Goal: Task Accomplishment & Management: Complete application form

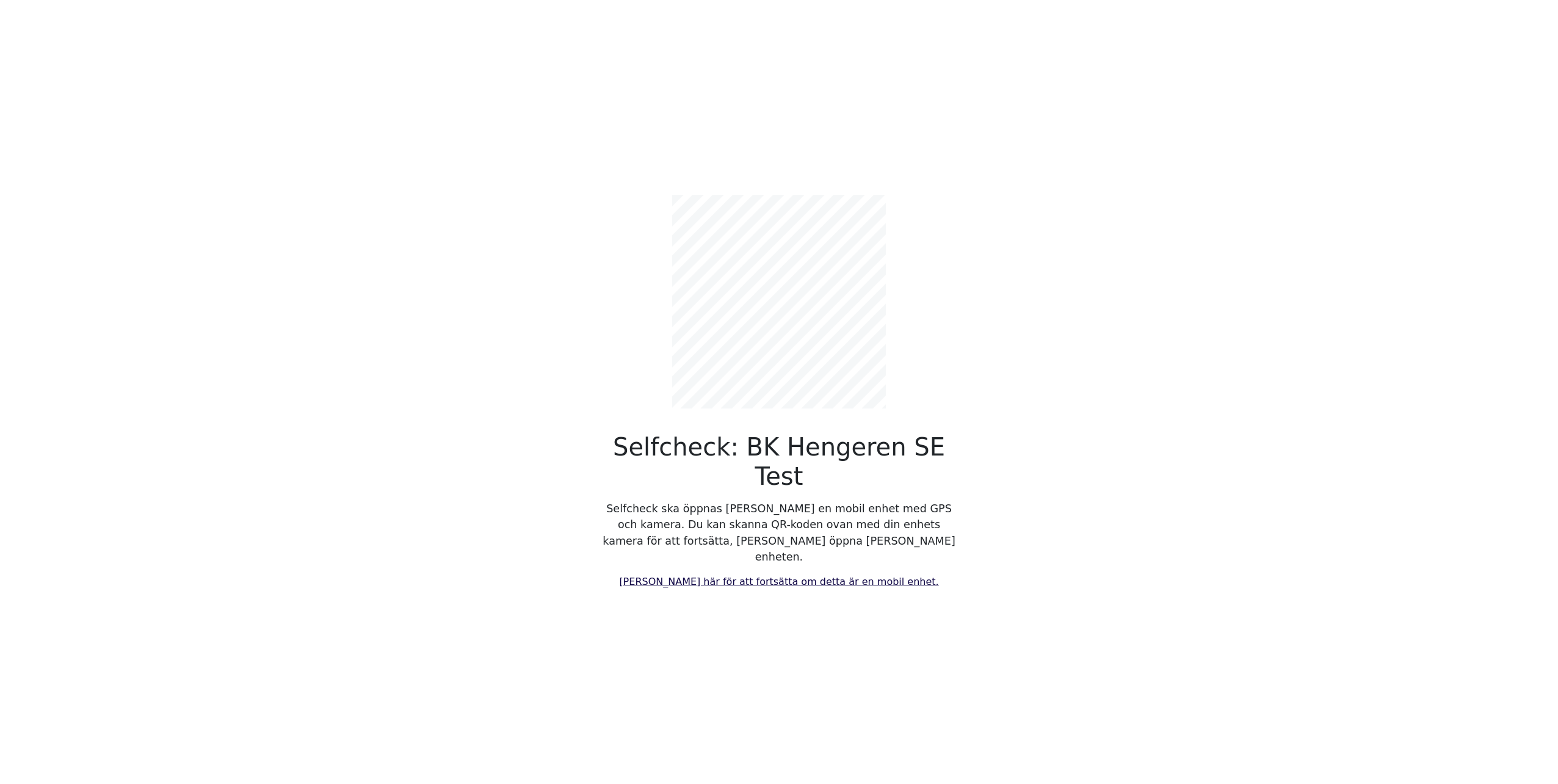
click at [708, 576] on link "[PERSON_NAME] här för att fortsätta om detta är en mobil enhet." at bounding box center [779, 581] width 319 height 11
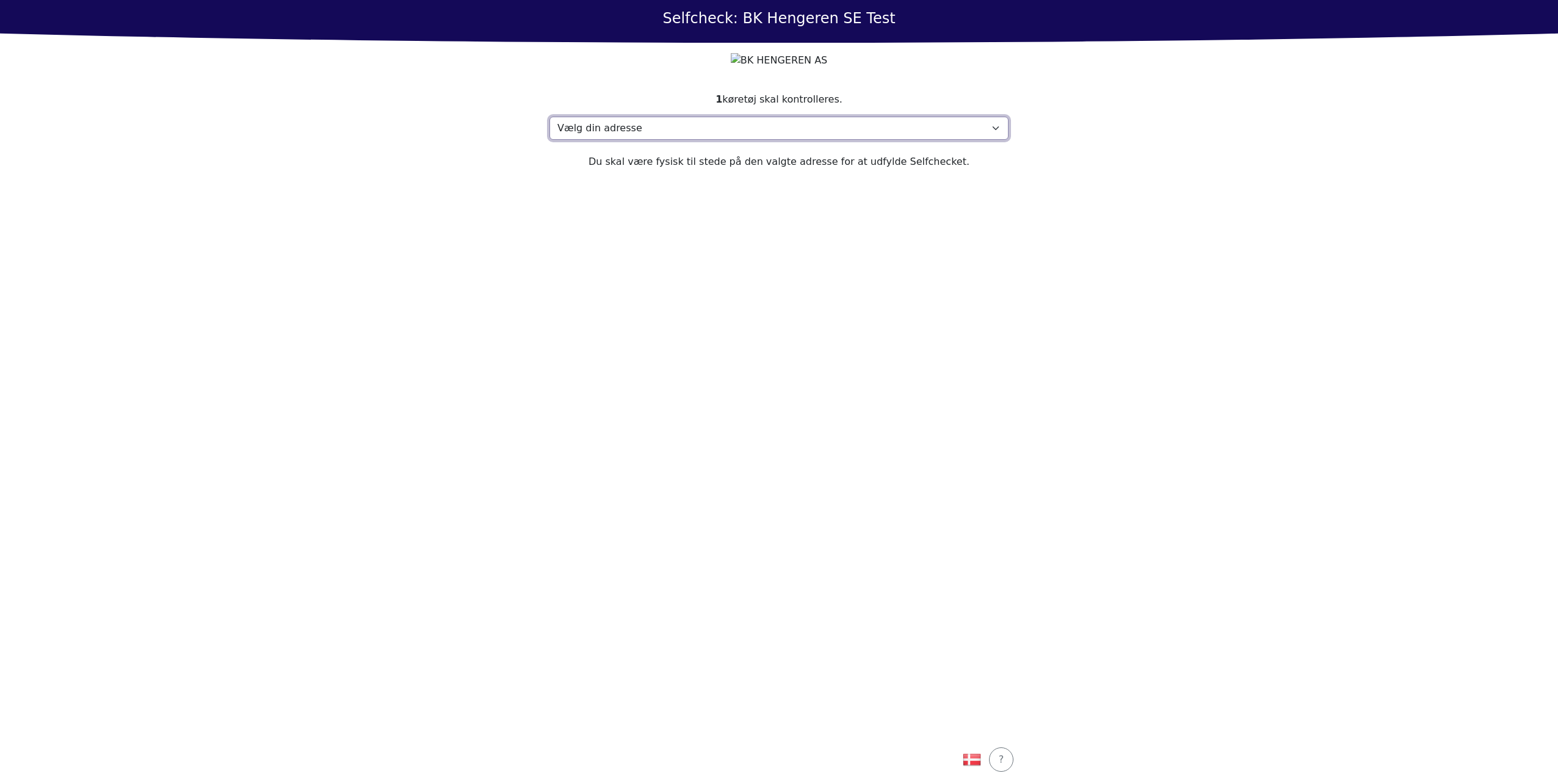
click at [789, 140] on select "Vælg din adresse Address, [STREET_ADDRESS]" at bounding box center [779, 128] width 459 height 23
select select "4789"
click at [549, 140] on select "Vælg din adresse Address, [STREET_ADDRESS]" at bounding box center [779, 128] width 459 height 23
click at [785, 764] on div "Fortsæt" at bounding box center [779, 760] width 53 height 15
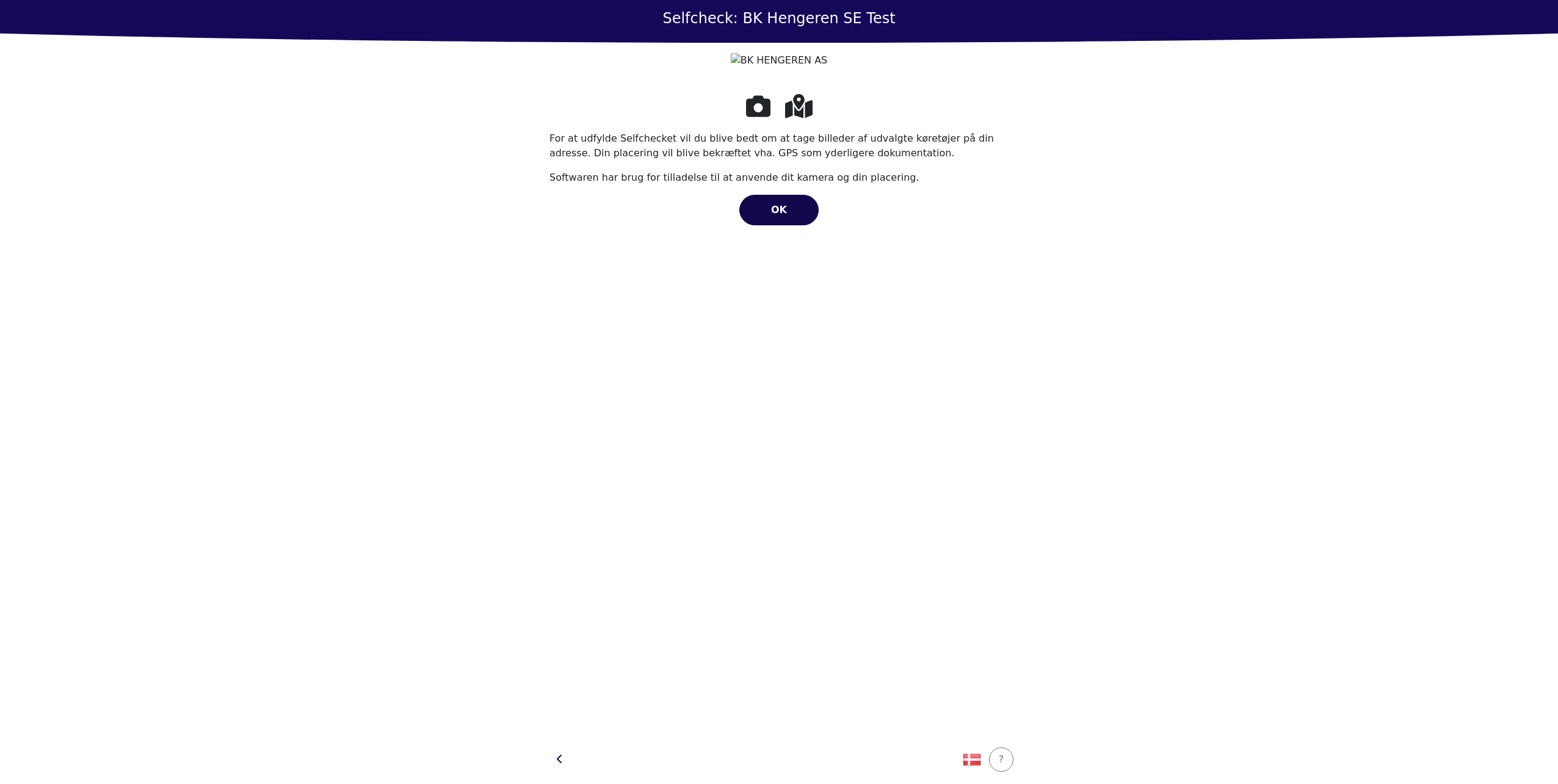
click at [783, 216] on span "OK" at bounding box center [779, 209] width 16 height 11
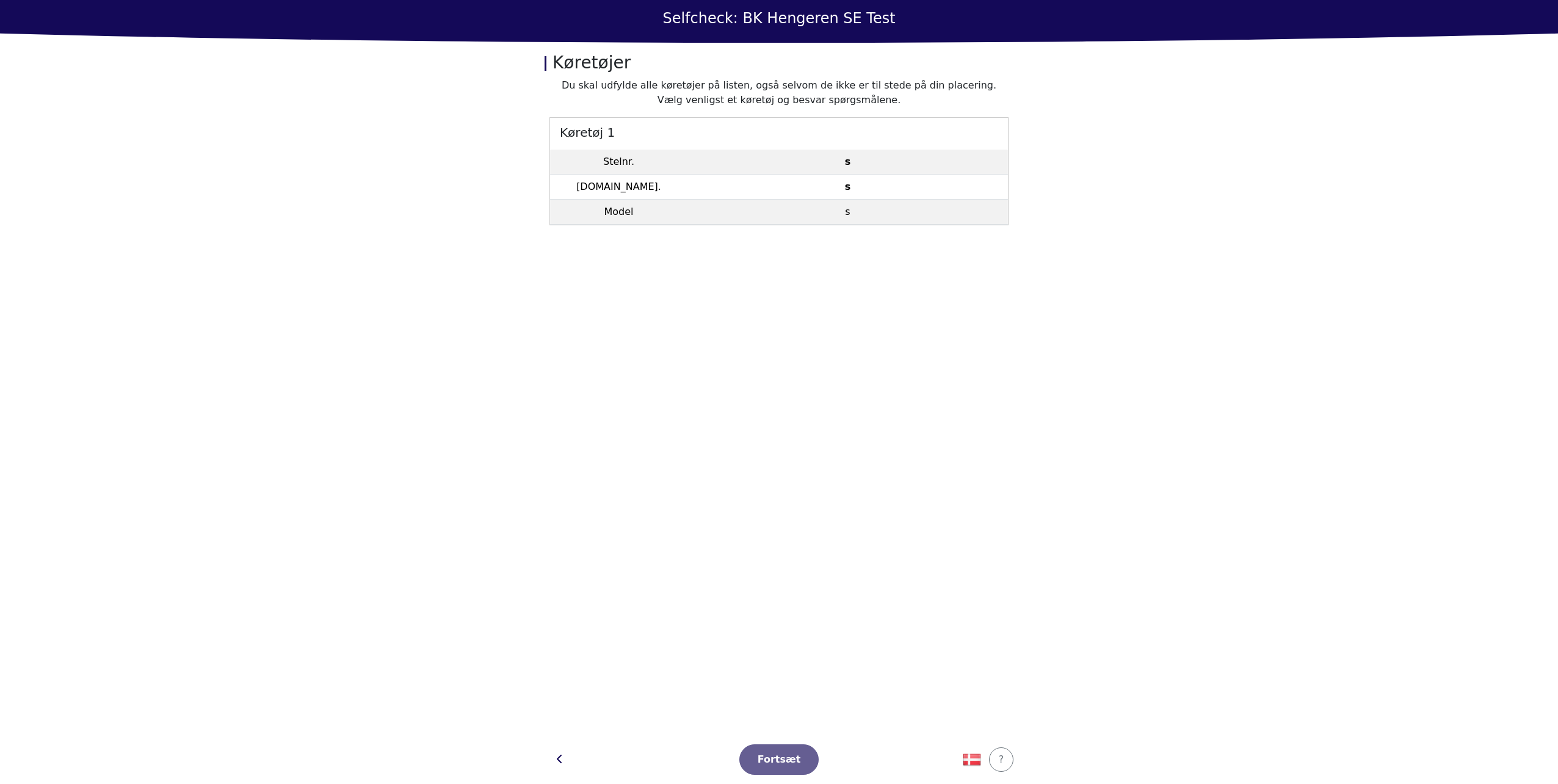
click at [764, 173] on tbody "Stelnr. s [DOMAIN_NAME]. s Model s" at bounding box center [779, 187] width 458 height 75
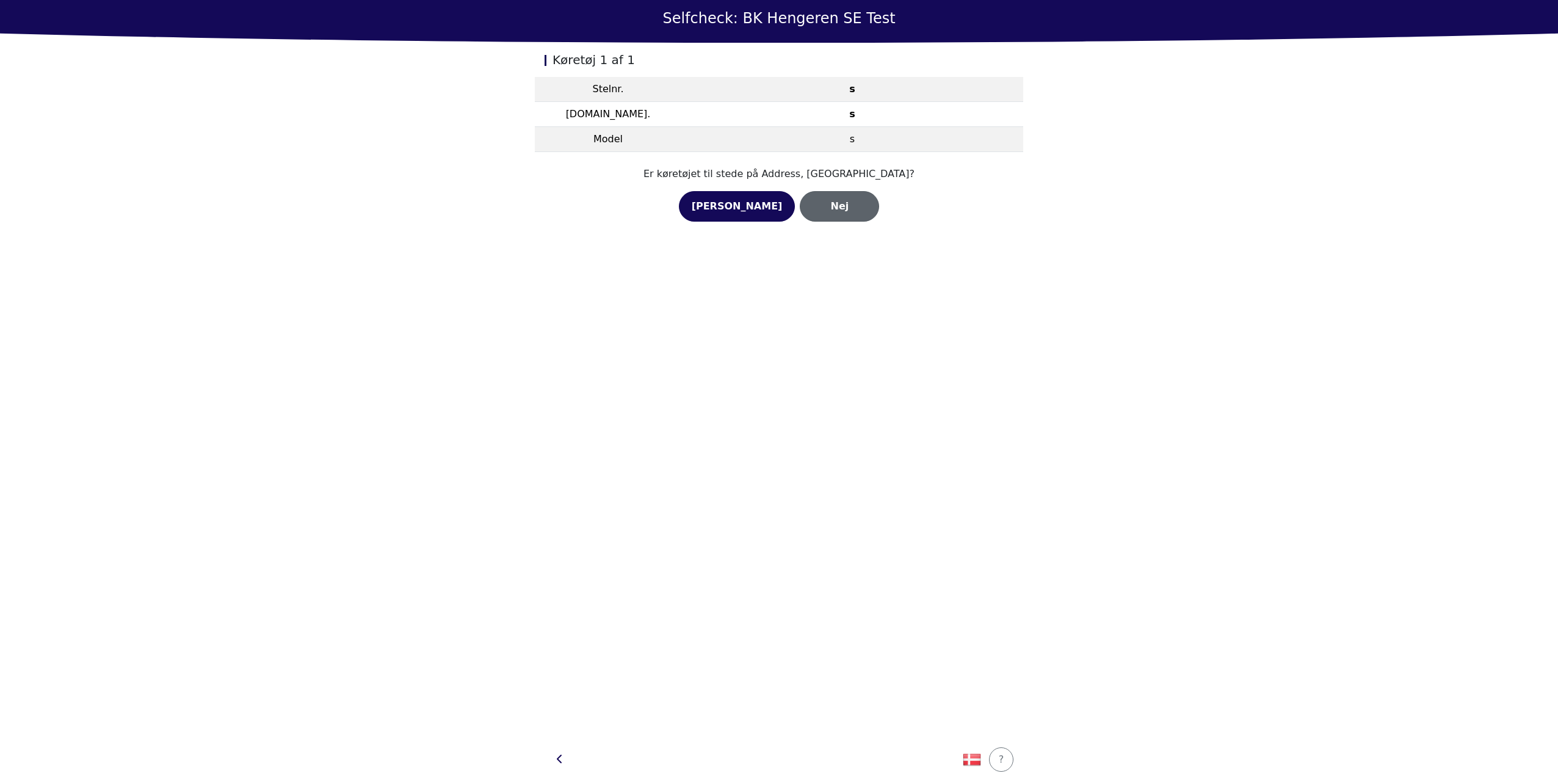
click at [812, 202] on div "Nej" at bounding box center [839, 206] width 53 height 15
click at [818, 221] on div "Nej" at bounding box center [839, 221] width 53 height 15
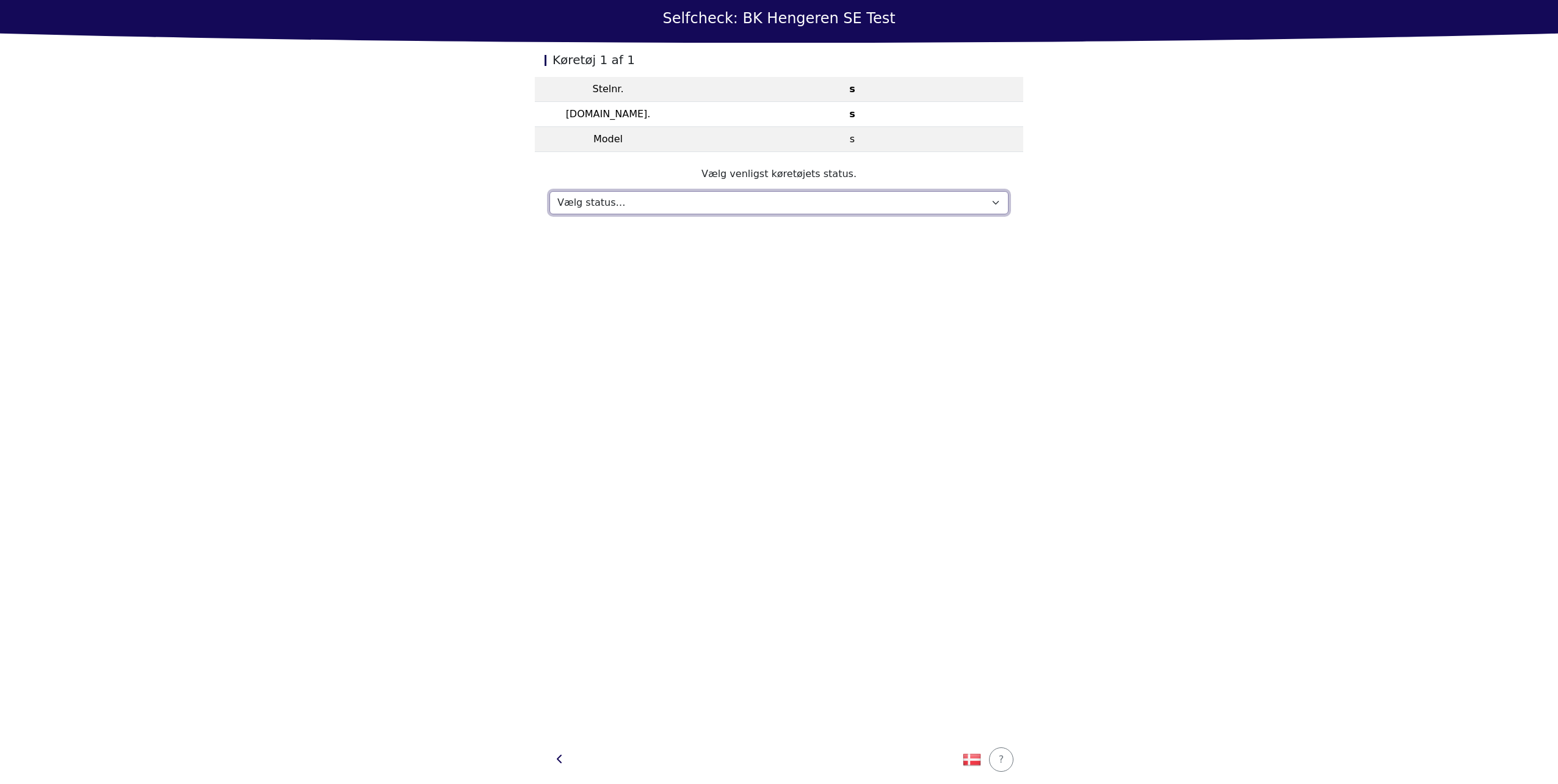
click at [812, 208] on select "Vælg status… Vedligeholdelse Solgt og leveret Ikke modtaget På prøvetur Mangler" at bounding box center [779, 202] width 459 height 23
click at [549, 191] on select "Vælg status… Vedligeholdelse Solgt og leveret Ikke modtaget På prøvetur Mangler" at bounding box center [779, 202] width 459 height 23
click at [777, 206] on select "Vælg status… Vedligeholdelse Solgt og leveret Ikke modtaget På prøvetur Mangler" at bounding box center [779, 202] width 459 height 23
select select "559"
click at [549, 191] on select "Vælg status… Vedligeholdelse Solgt og leveret Ikke modtaget På prøvetur Mangler" at bounding box center [779, 202] width 459 height 23
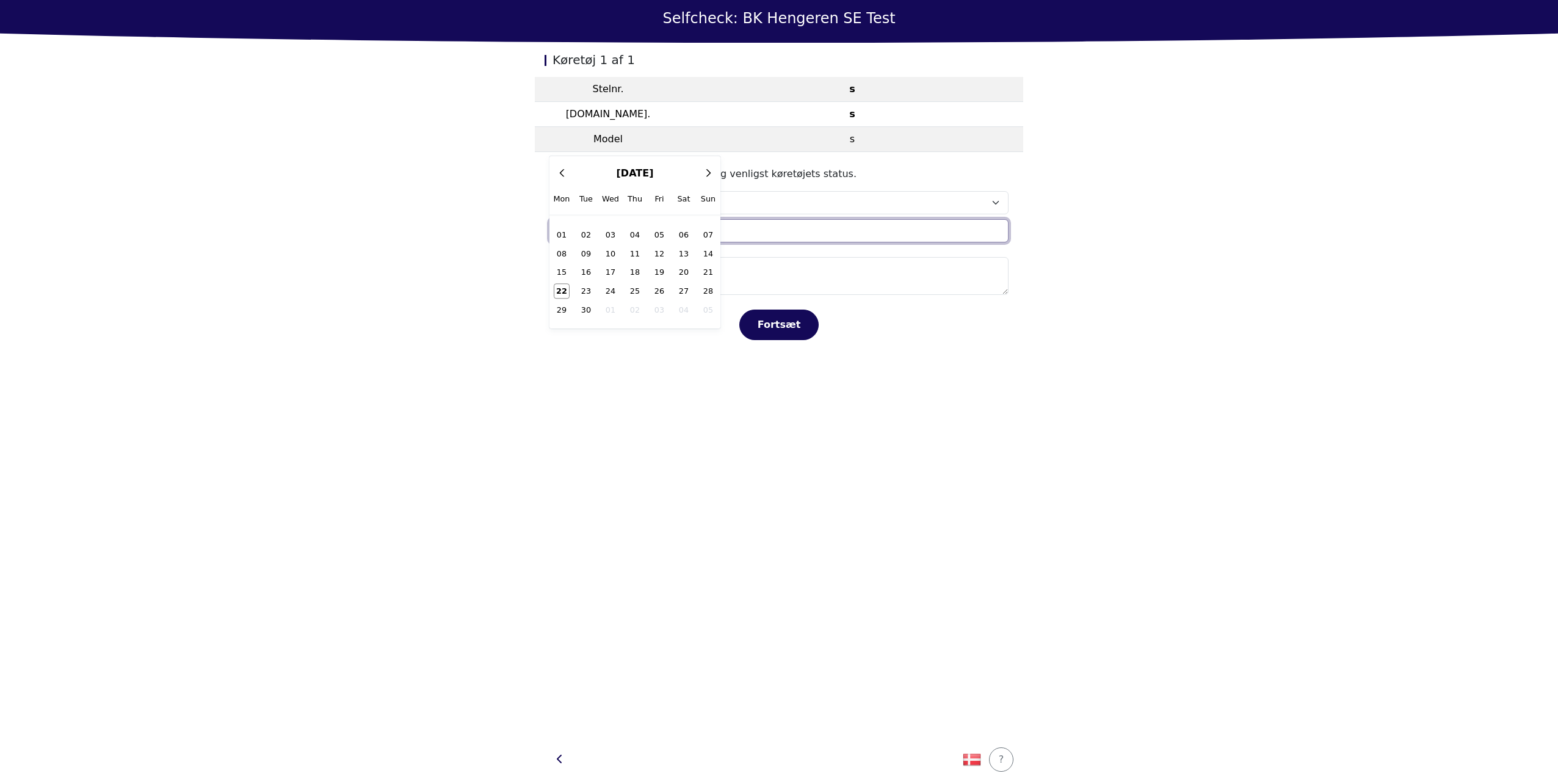
click at [781, 235] on input "text" at bounding box center [779, 231] width 459 height 23
click at [559, 290] on span "22" at bounding box center [562, 291] width 16 height 14
type input "Mon 22 Sep 2025"
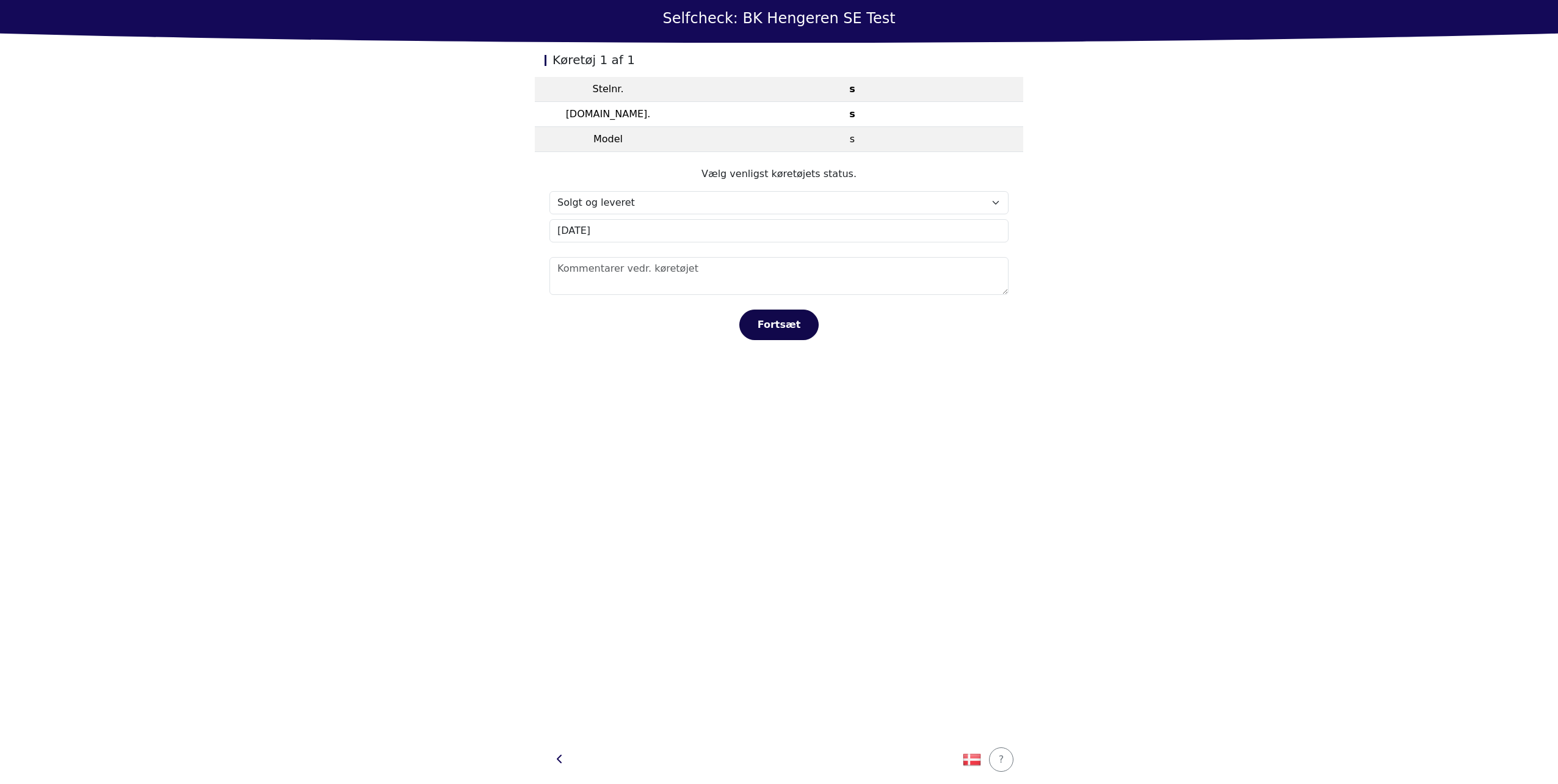
click at [762, 325] on div "Fortsæt" at bounding box center [779, 325] width 53 height 15
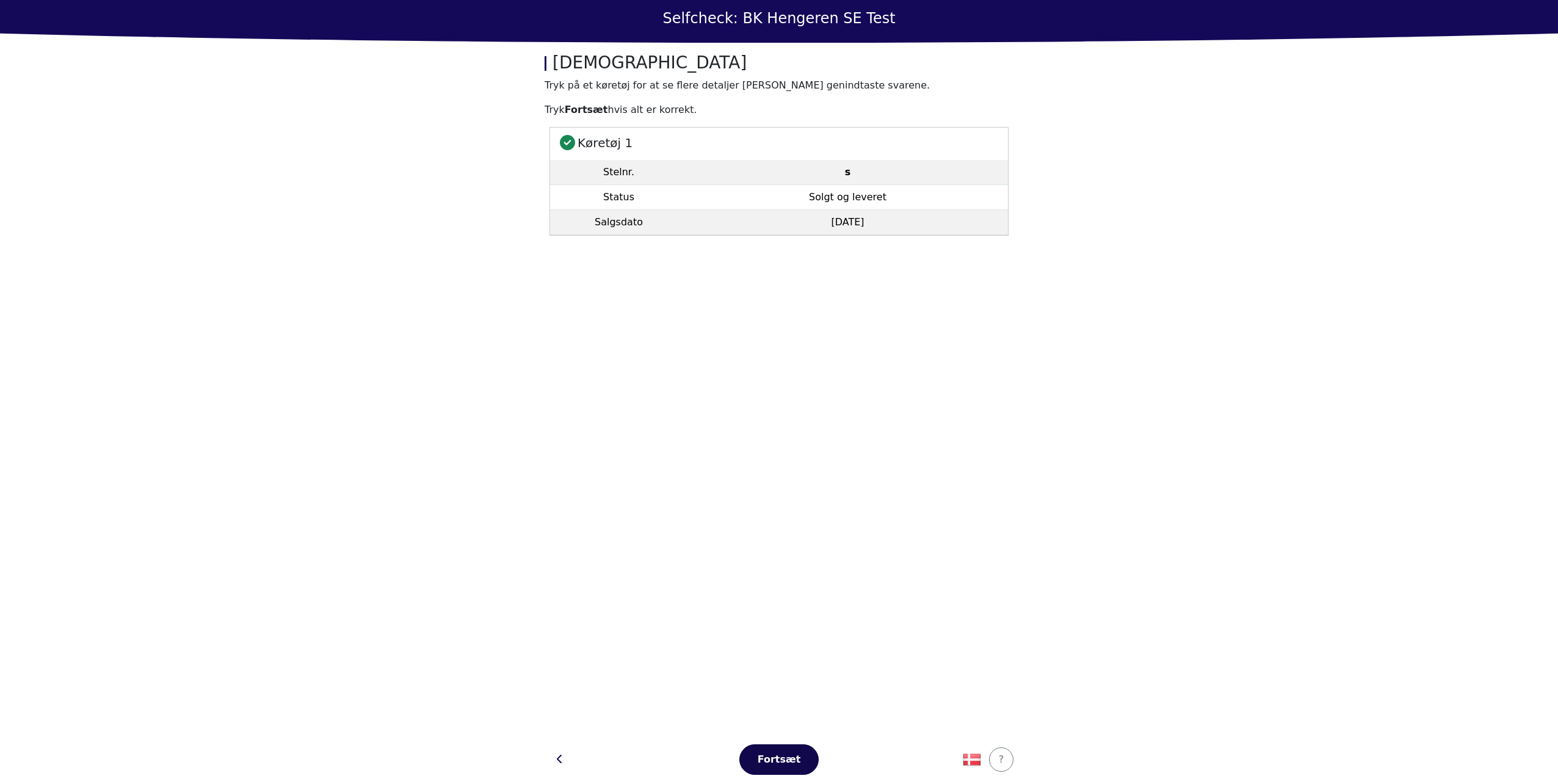
click at [766, 758] on div "Fortsæt" at bounding box center [779, 760] width 53 height 15
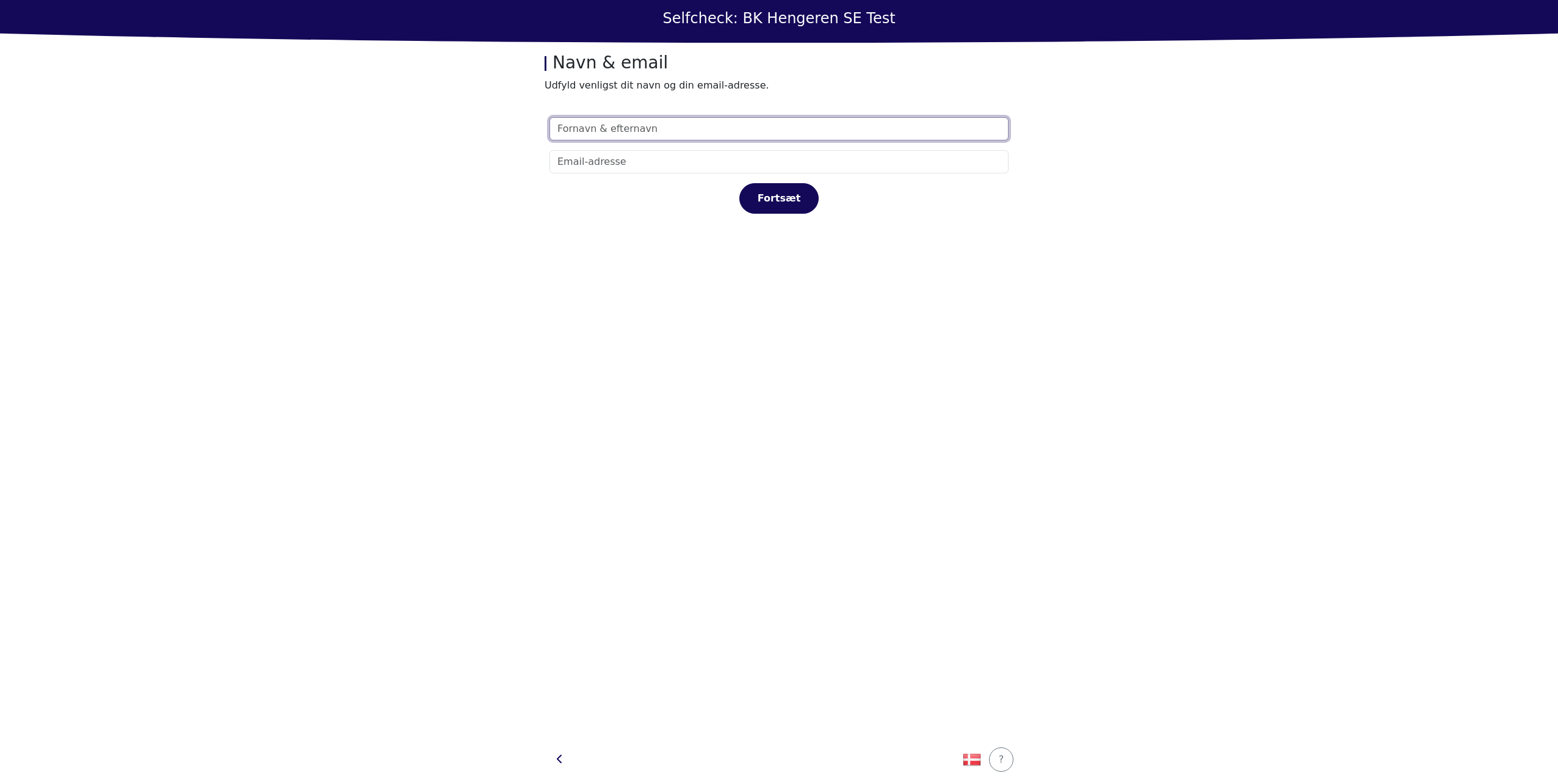
click at [709, 131] on input "text" at bounding box center [779, 129] width 459 height 23
type input "eyts"
type input "as"
type input "ast@immeo.dk"
click button "Fortsæt" at bounding box center [779, 198] width 79 height 30
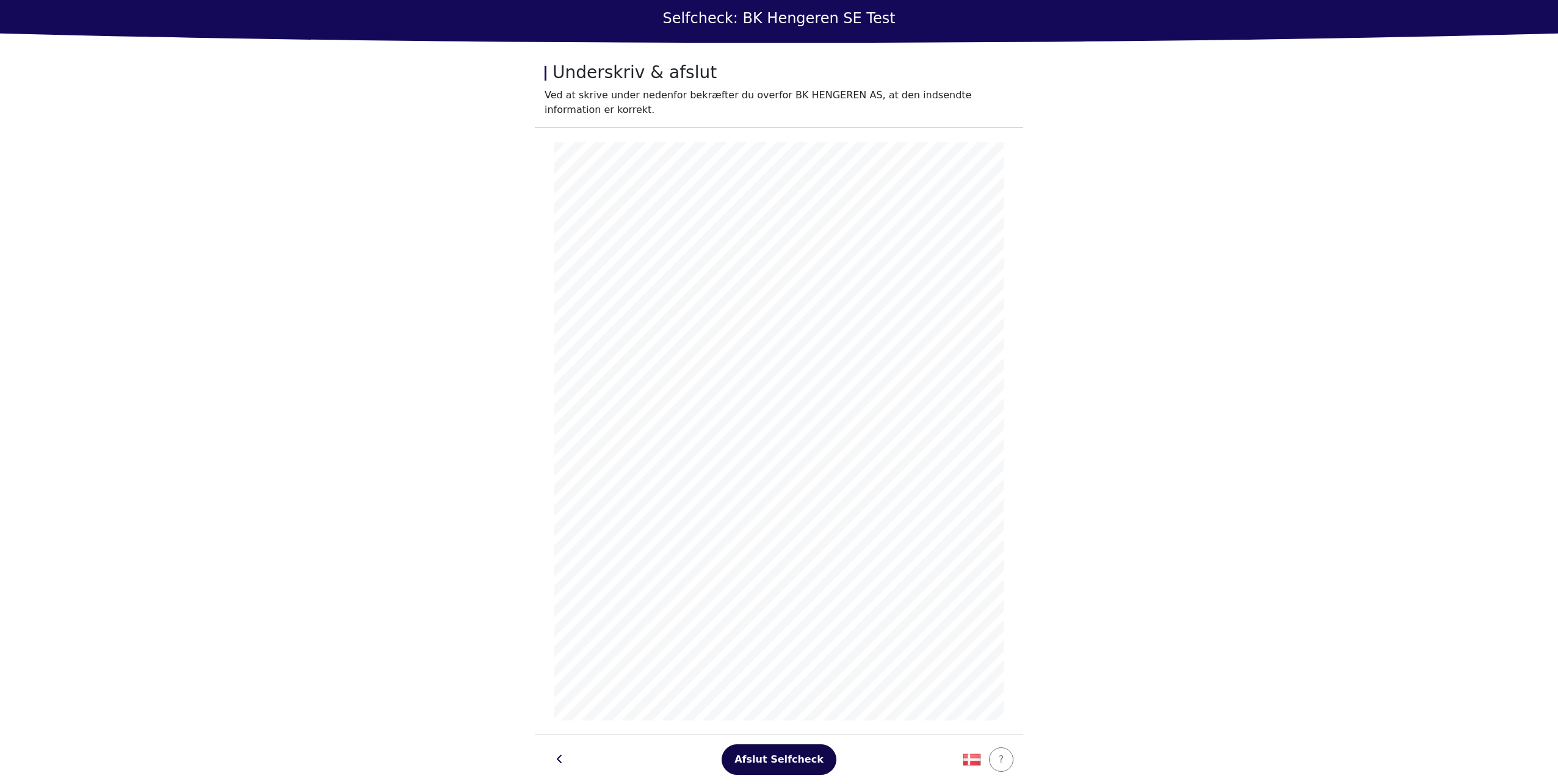
click at [758, 762] on div "Afslut Selfcheck" at bounding box center [779, 760] width 89 height 15
